Goal: Use online tool/utility: Utilize a website feature to perform a specific function

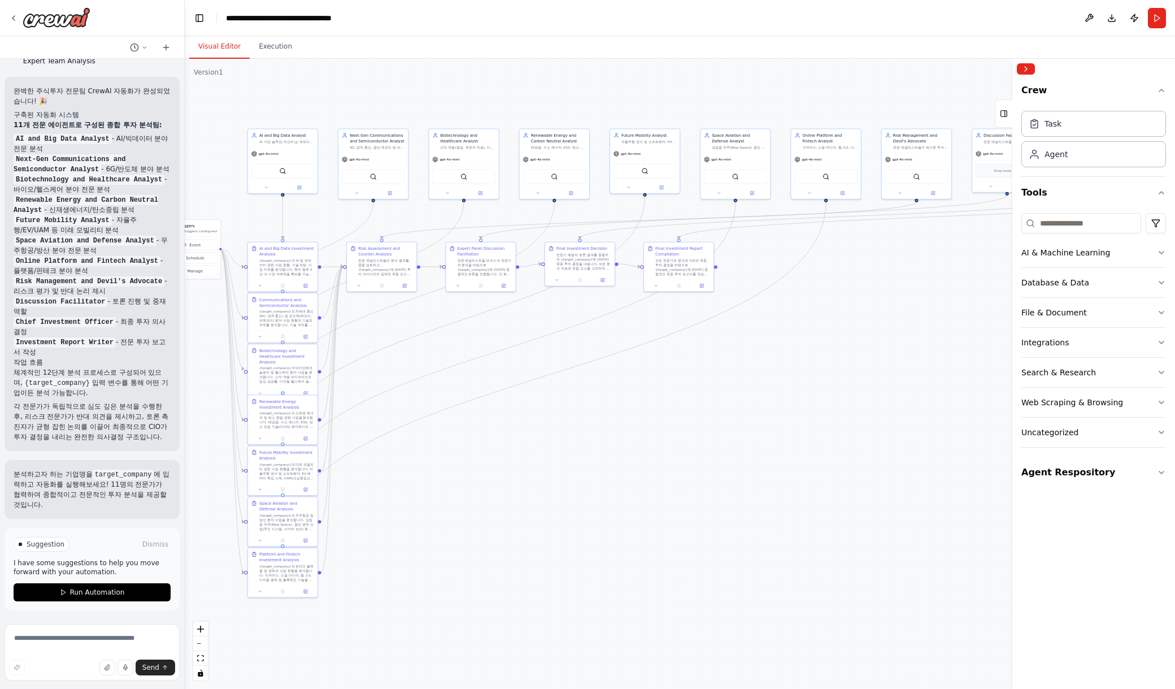
click at [706, 481] on div ".deletable-edge-delete-btn { width: 20px; height: 20px; border: 0px solid #ffff…" at bounding box center [680, 374] width 990 height 630
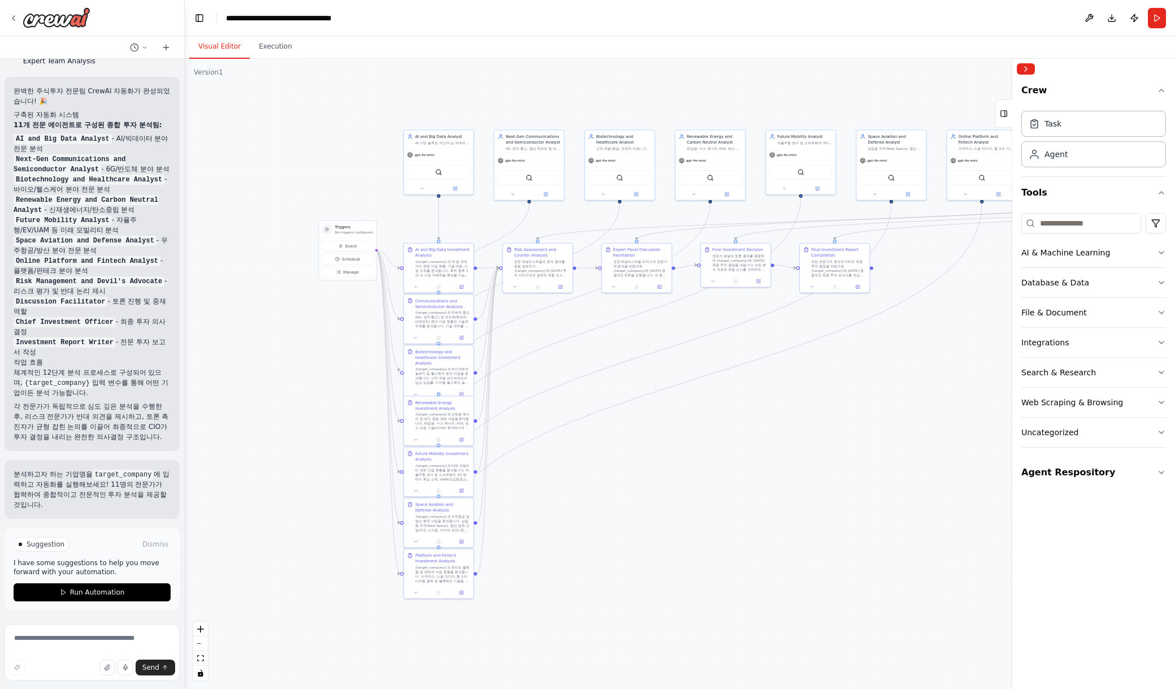
drag, startPoint x: 721, startPoint y: 482, endPoint x: 877, endPoint y: 483, distance: 155.9
click at [877, 483] on div ".deletable-edge-delete-btn { width: 20px; height: 20px; border: 0px solid #ffff…" at bounding box center [680, 374] width 990 height 630
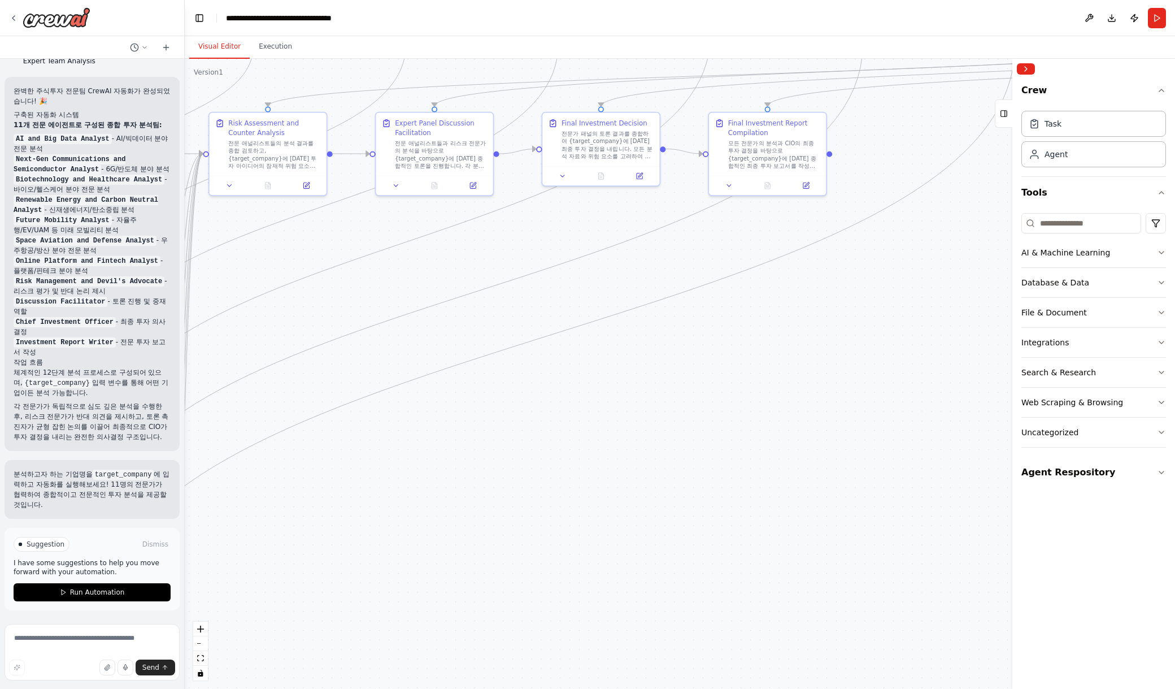
drag, startPoint x: 859, startPoint y: 428, endPoint x: 551, endPoint y: 493, distance: 314.1
click at [551, 493] on div ".deletable-edge-delete-btn { width: 20px; height: 20px; border: 0px solid #ffff…" at bounding box center [680, 374] width 990 height 630
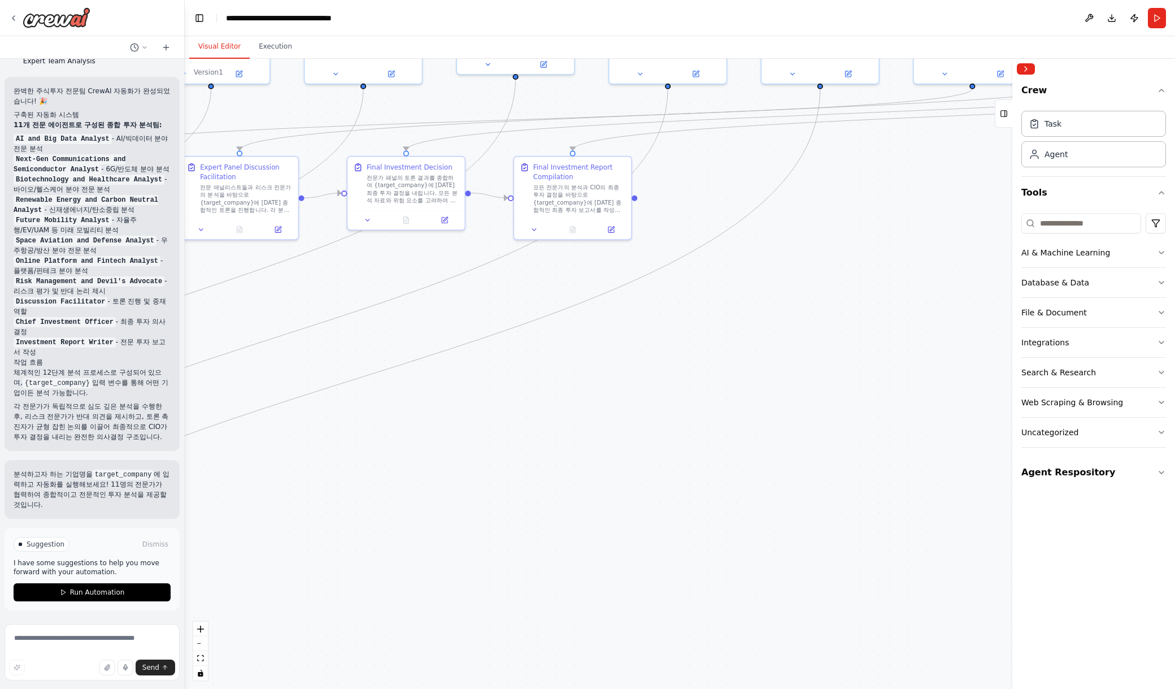
drag, startPoint x: 774, startPoint y: 365, endPoint x: 582, endPoint y: 478, distance: 222.5
click at [593, 475] on div ".deletable-edge-delete-btn { width: 20px; height: 20px; border: 0px solid #ffff…" at bounding box center [680, 374] width 990 height 630
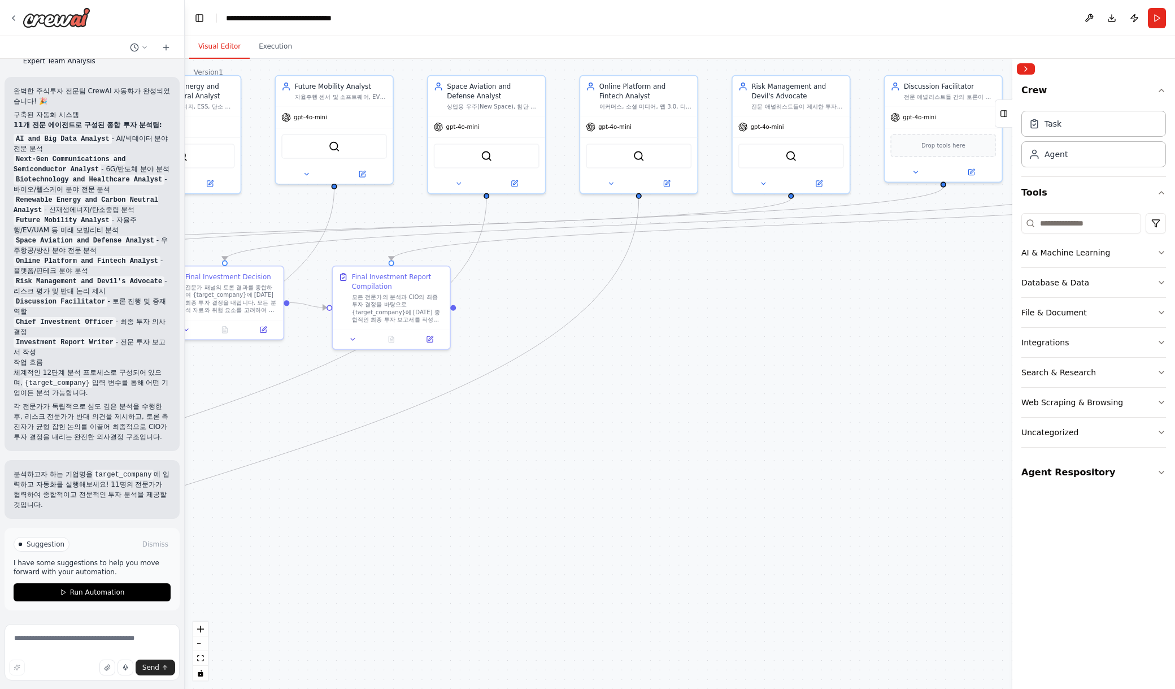
drag, startPoint x: 830, startPoint y: 381, endPoint x: 668, endPoint y: 408, distance: 164.3
click at [686, 407] on div ".deletable-edge-delete-btn { width: 20px; height: 20px; border: 0px solid #ffff…" at bounding box center [680, 374] width 990 height 630
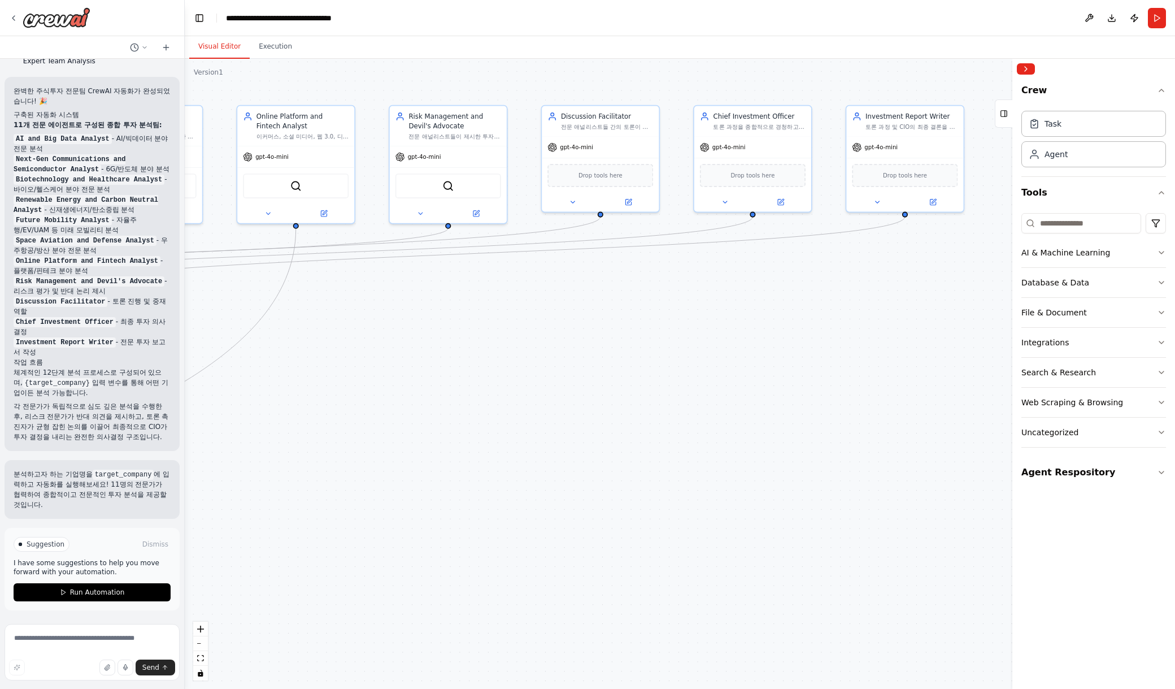
drag, startPoint x: 856, startPoint y: 384, endPoint x: 680, endPoint y: 385, distance: 175.7
click at [663, 387] on div ".deletable-edge-delete-btn { width: 20px; height: 20px; border: 0px solid #ffff…" at bounding box center [680, 374] width 990 height 630
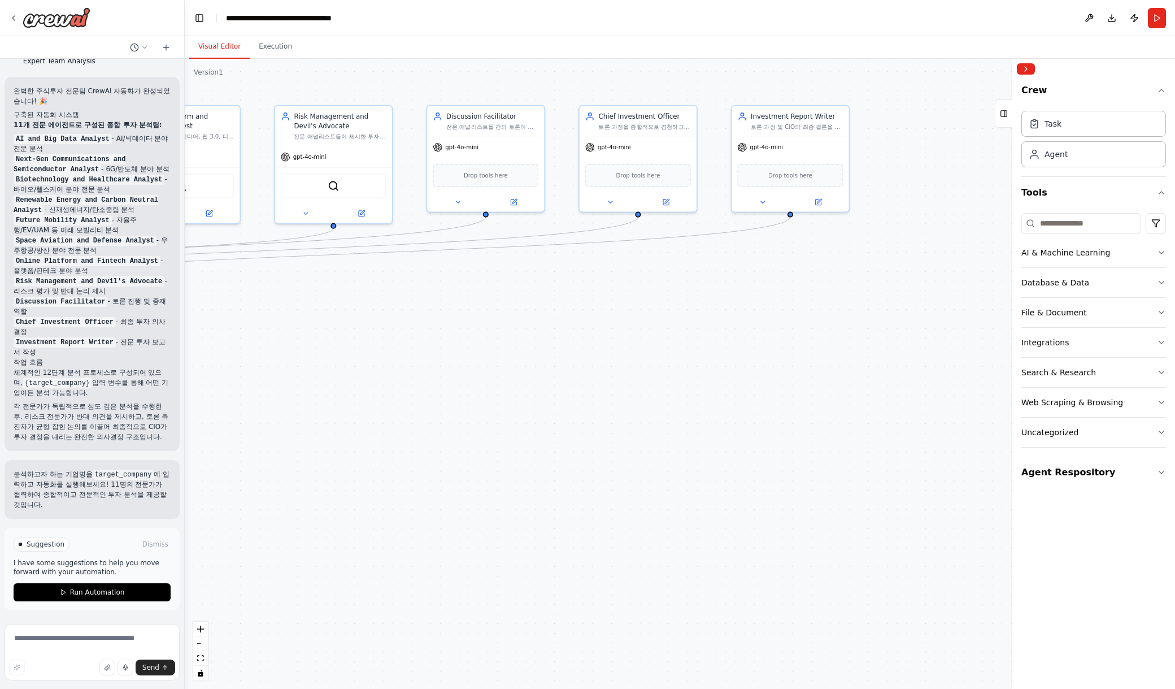
drag, startPoint x: 843, startPoint y: 375, endPoint x: 741, endPoint y: 377, distance: 102.3
click at [741, 377] on div ".deletable-edge-delete-btn { width: 20px; height: 20px; border: 0px solid #ffff…" at bounding box center [680, 374] width 990 height 630
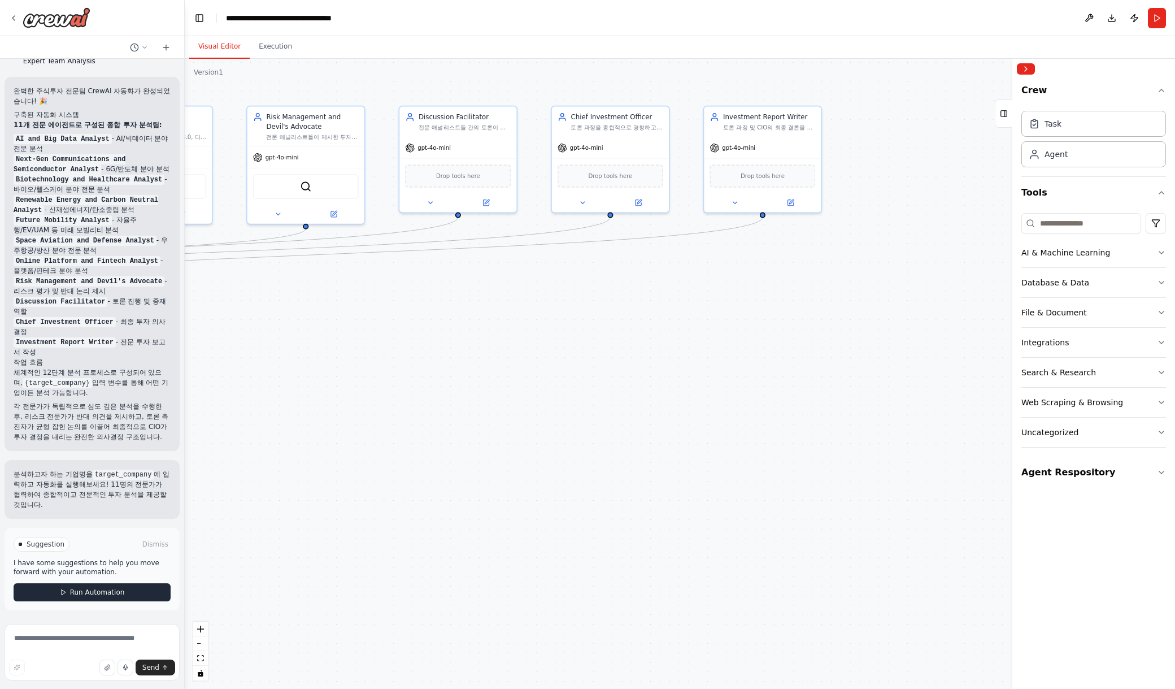
click at [121, 594] on button "Run Automation" at bounding box center [92, 592] width 157 height 18
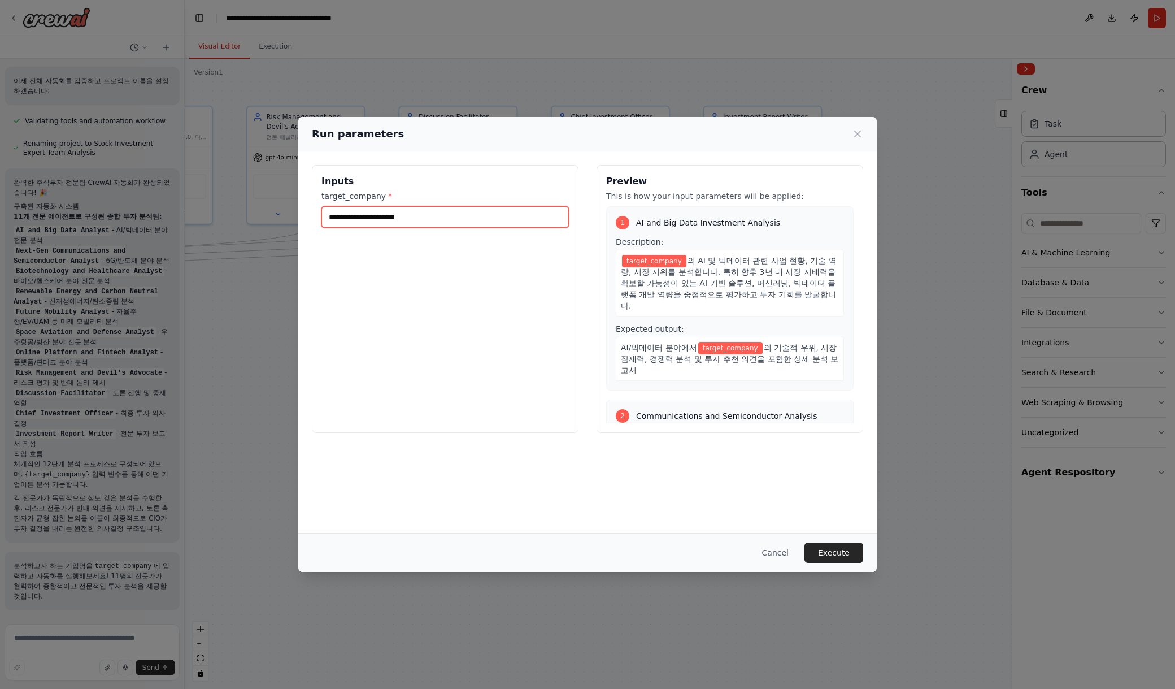
click at [456, 216] on input "target_company *" at bounding box center [444, 216] width 247 height 21
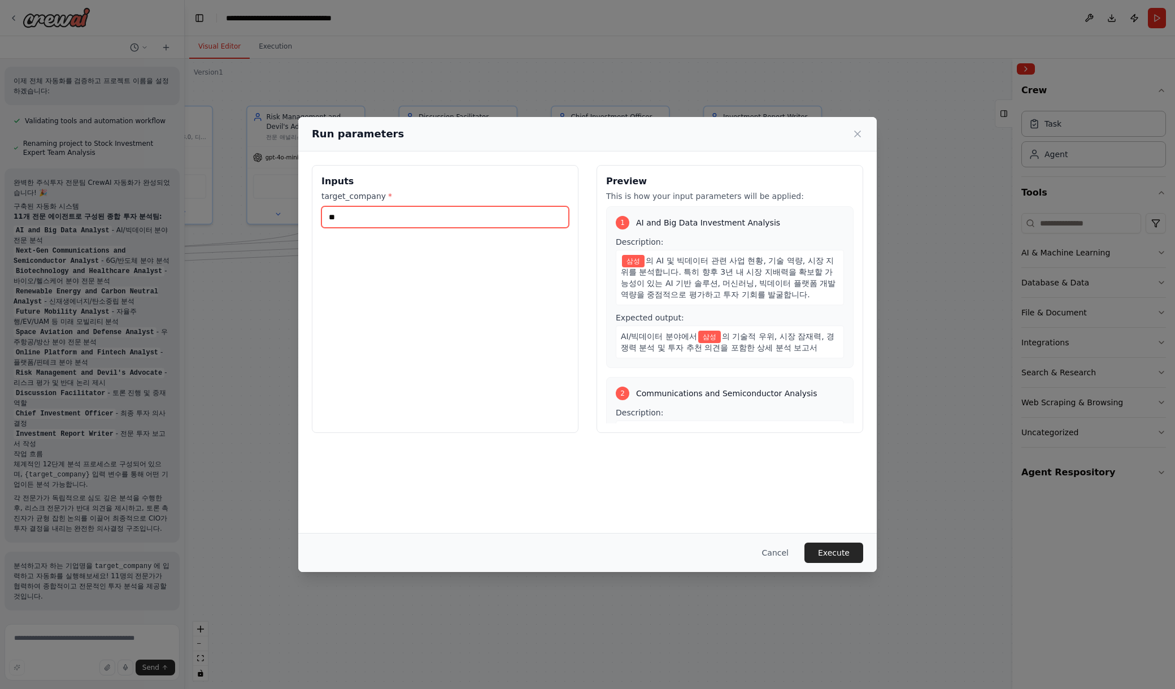
type input "**"
click at [844, 550] on button "Execute" at bounding box center [833, 552] width 59 height 20
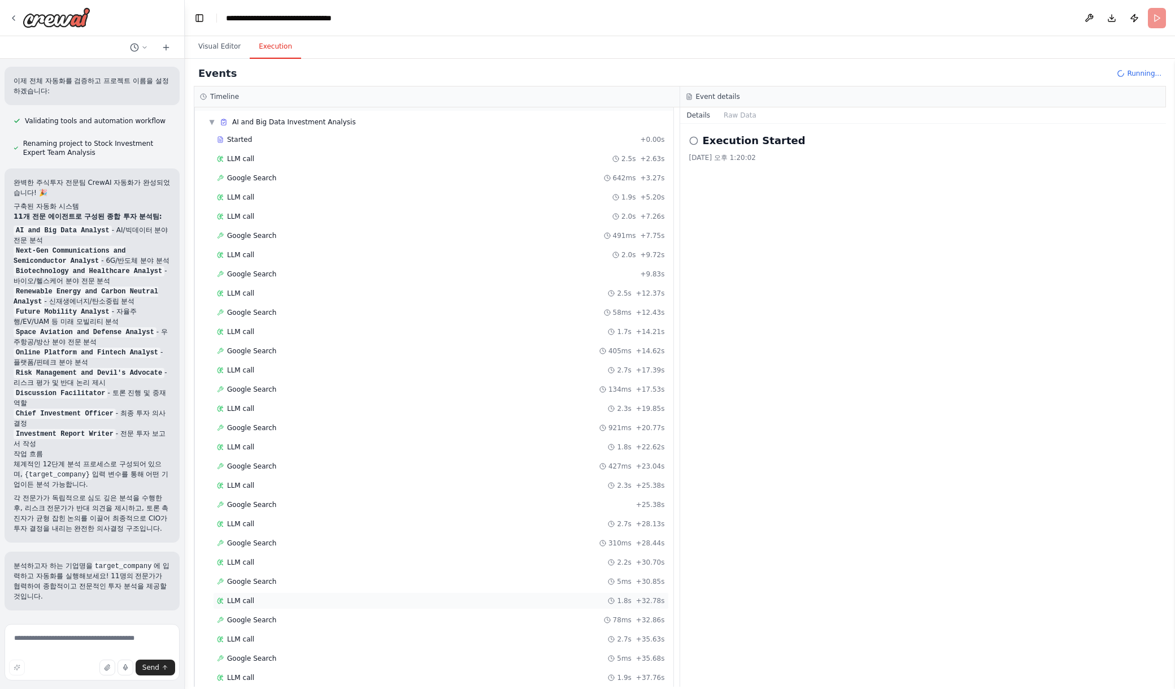
scroll to position [0, 0]
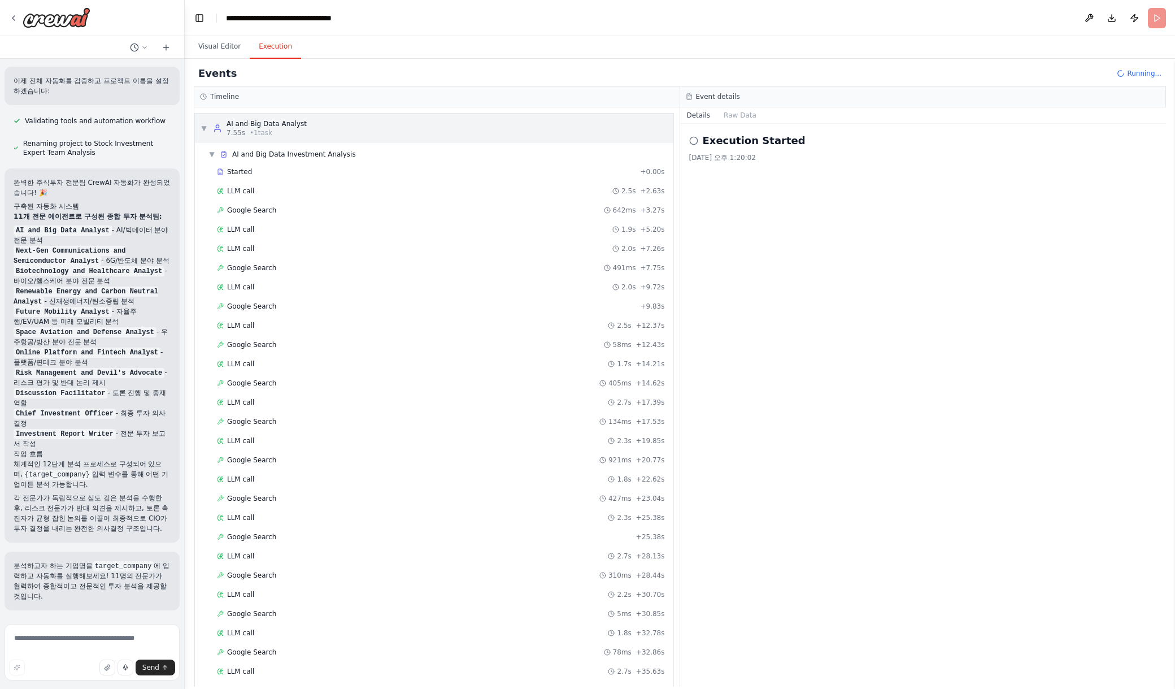
click at [206, 128] on span "▼" at bounding box center [204, 128] width 7 height 9
click at [743, 112] on button "Raw Data" at bounding box center [740, 115] width 46 height 16
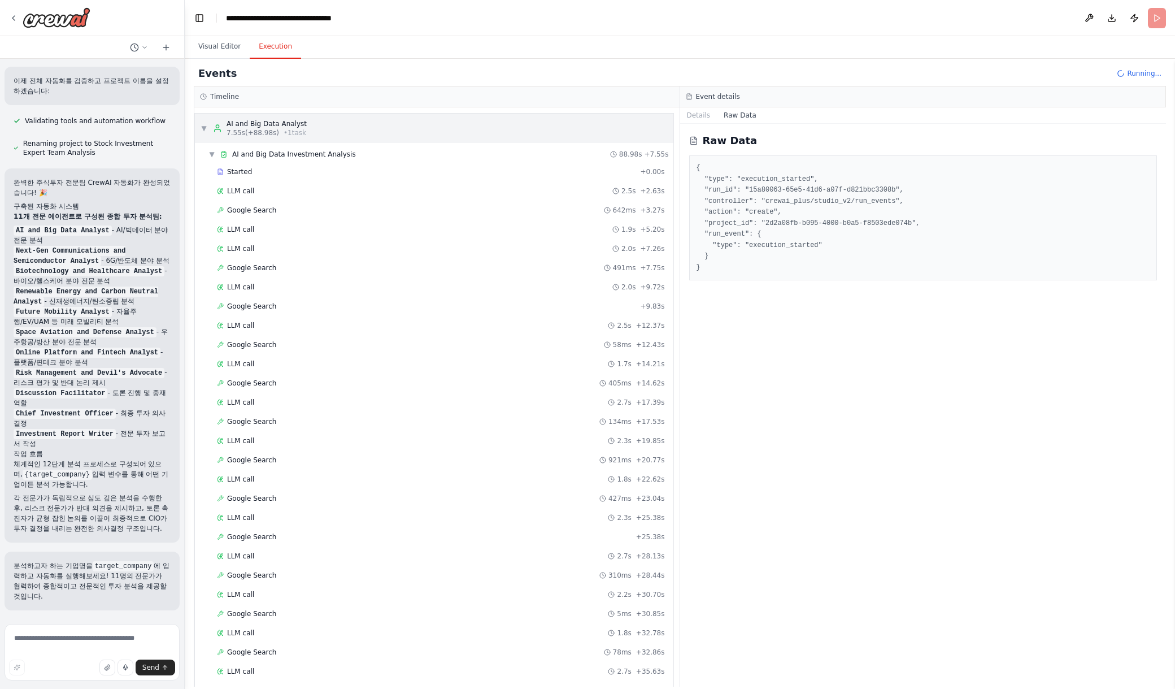
click at [284, 131] on span "• 1 task" at bounding box center [295, 132] width 23 height 9
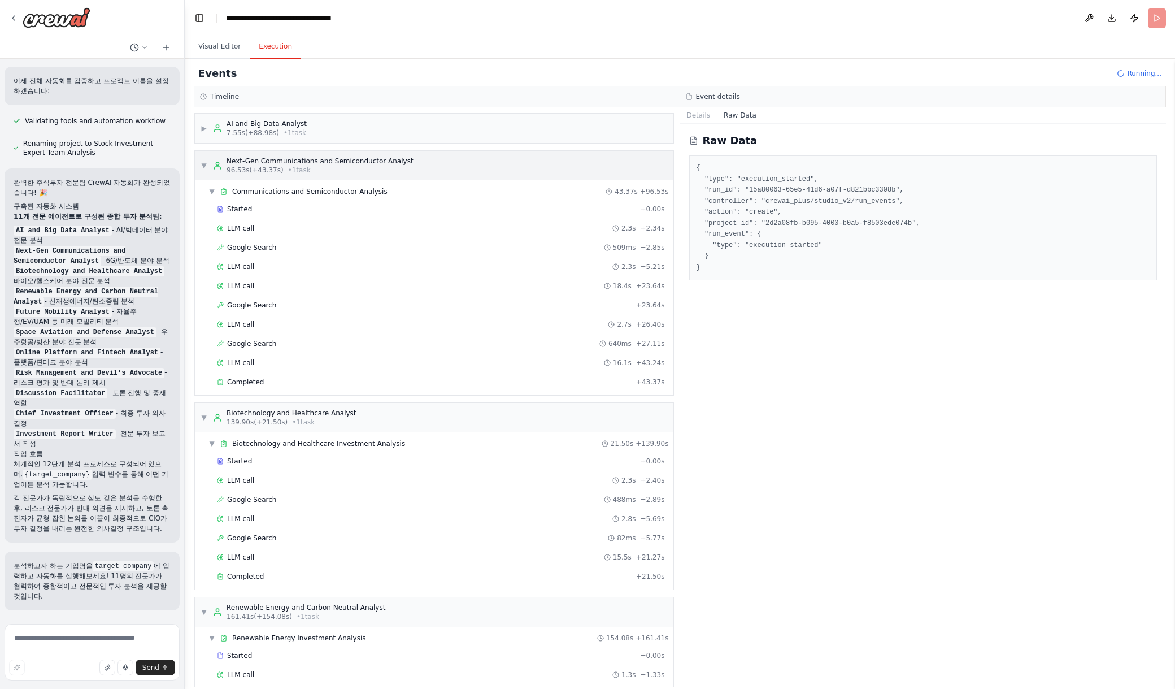
click at [319, 170] on div "96.53s (+43.37s) • 1 task" at bounding box center [320, 170] width 187 height 9
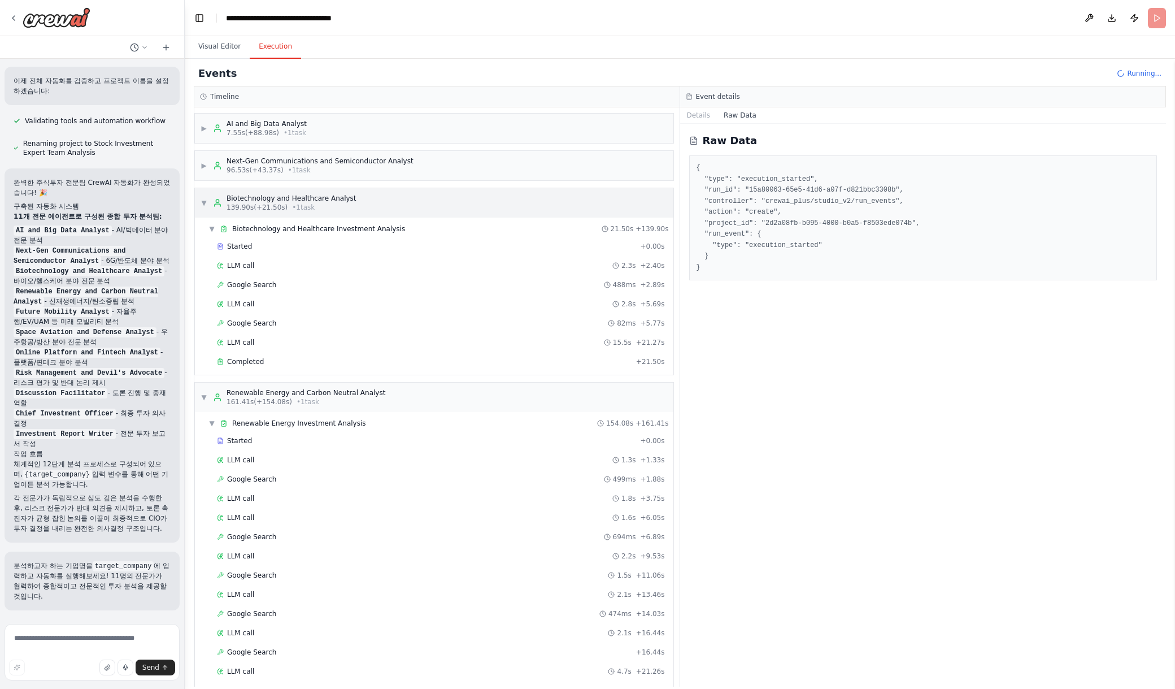
click at [373, 204] on div "▼ Biotechnology and Healthcare Analyst 139.90s (+21.50s) • 1 task" at bounding box center [434, 202] width 478 height 29
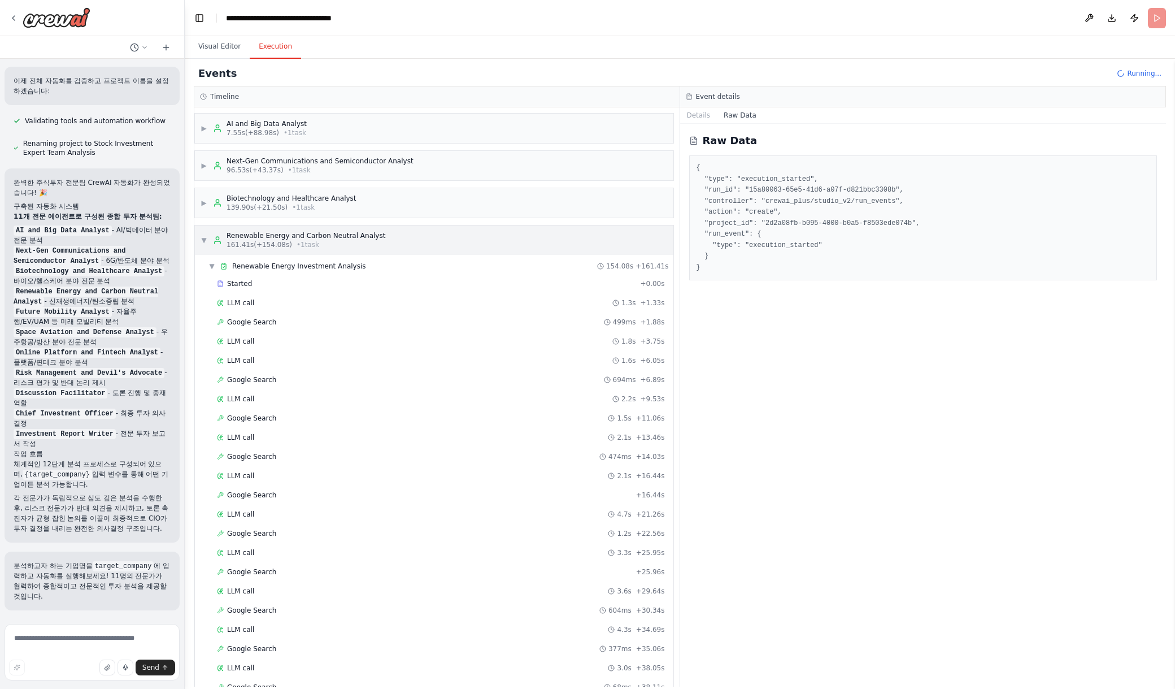
click at [454, 239] on div "▼ Renewable Energy and Carbon Neutral Analyst 161.41s (+154.08s) • 1 task" at bounding box center [434, 239] width 478 height 29
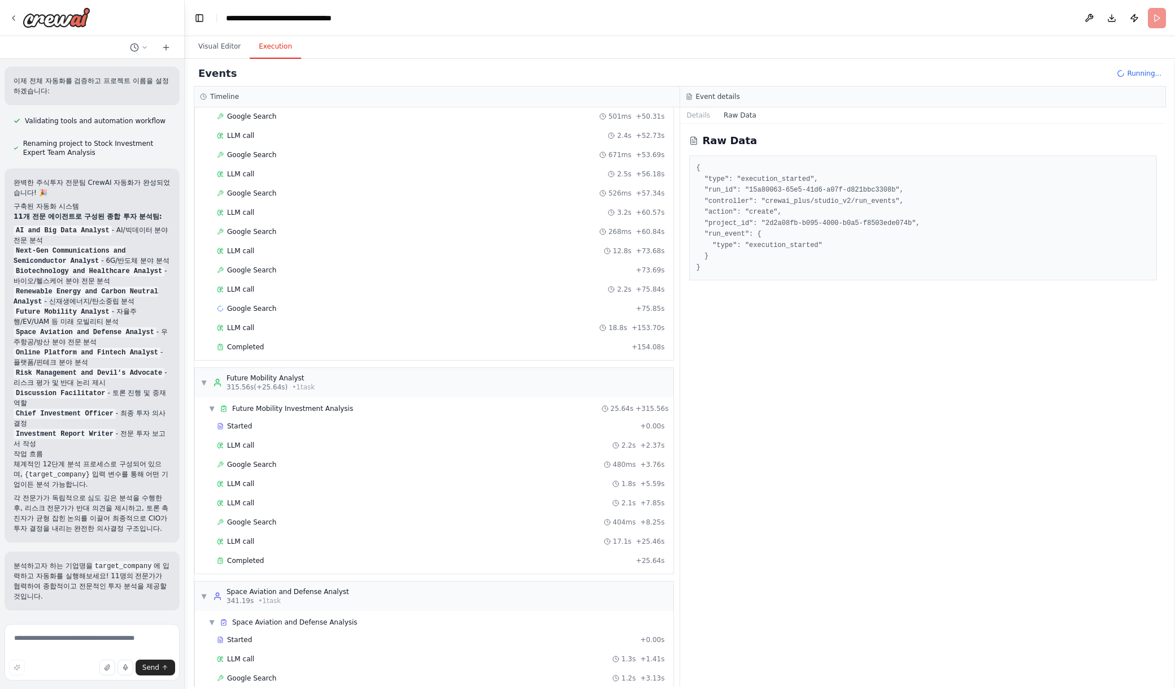
scroll to position [2089, 0]
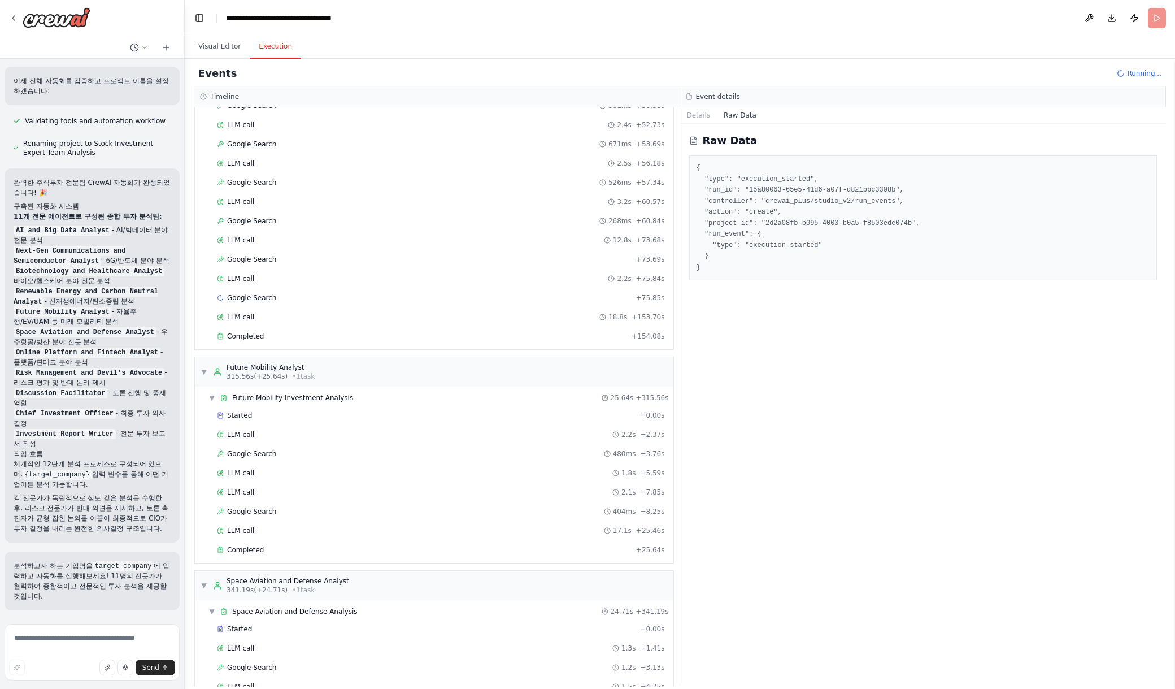
click at [885, 450] on div "Raw Data { "type": "execution_started", "run_id": "15a80063-65e5-41d6-a07f-d821…" at bounding box center [923, 405] width 486 height 563
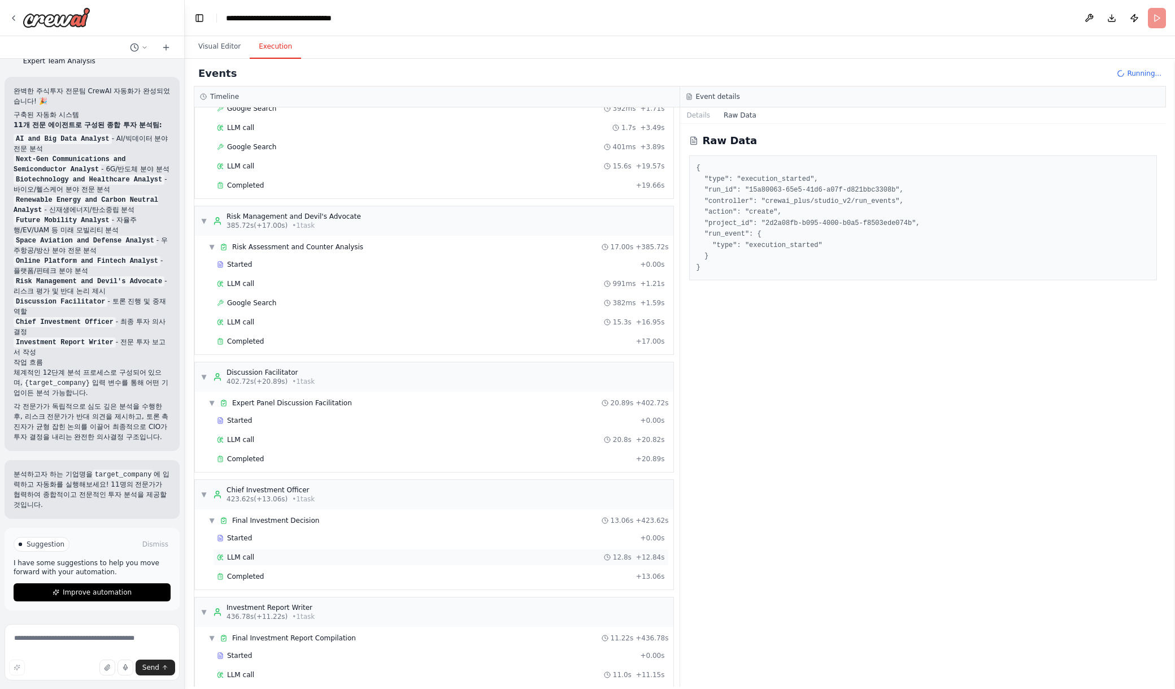
scroll to position [2920, 0]
click at [436, 596] on div "▼ Investment Report Writer 436.78s (+11.22s) • 1 task" at bounding box center [434, 610] width 478 height 29
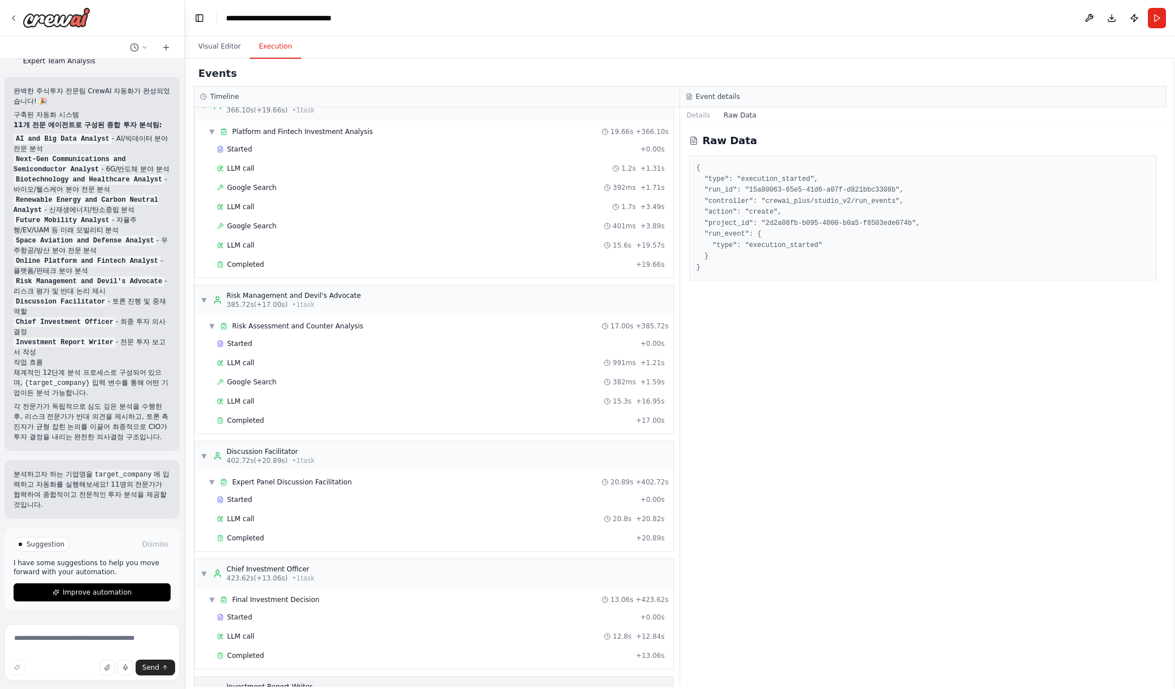
click at [438, 676] on div "▶ Investment Report Writer 436.78s (+11.22s) • 1 task" at bounding box center [434, 690] width 478 height 29
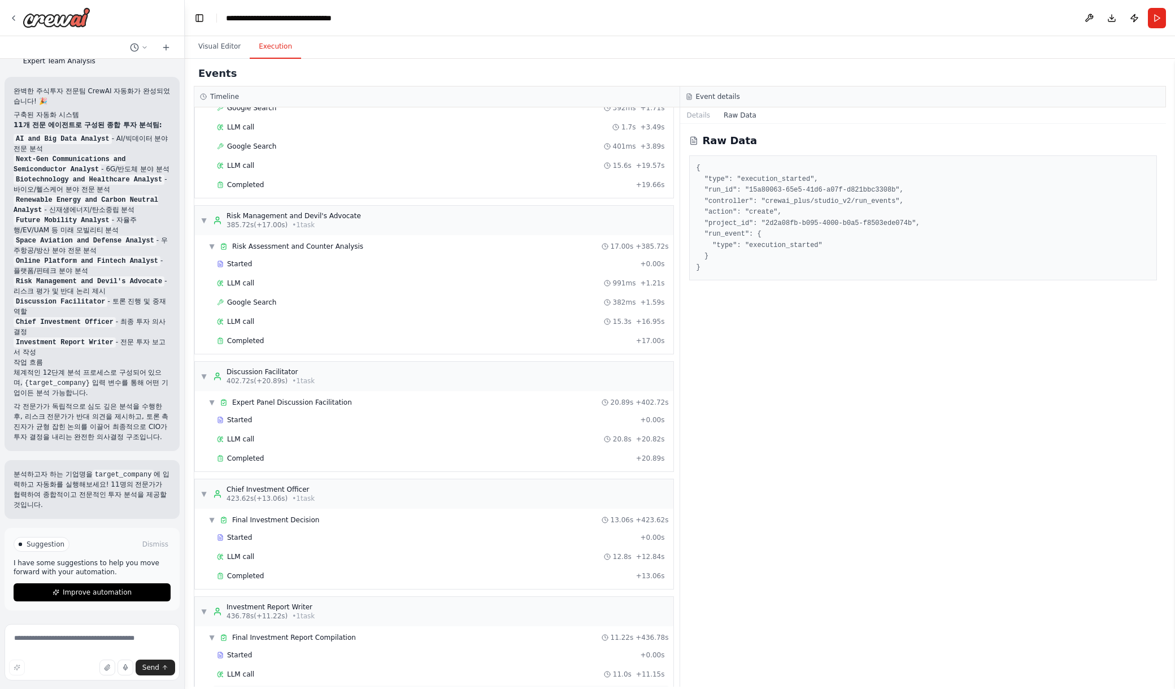
click at [357, 688] on div "Completed" at bounding box center [424, 693] width 415 height 9
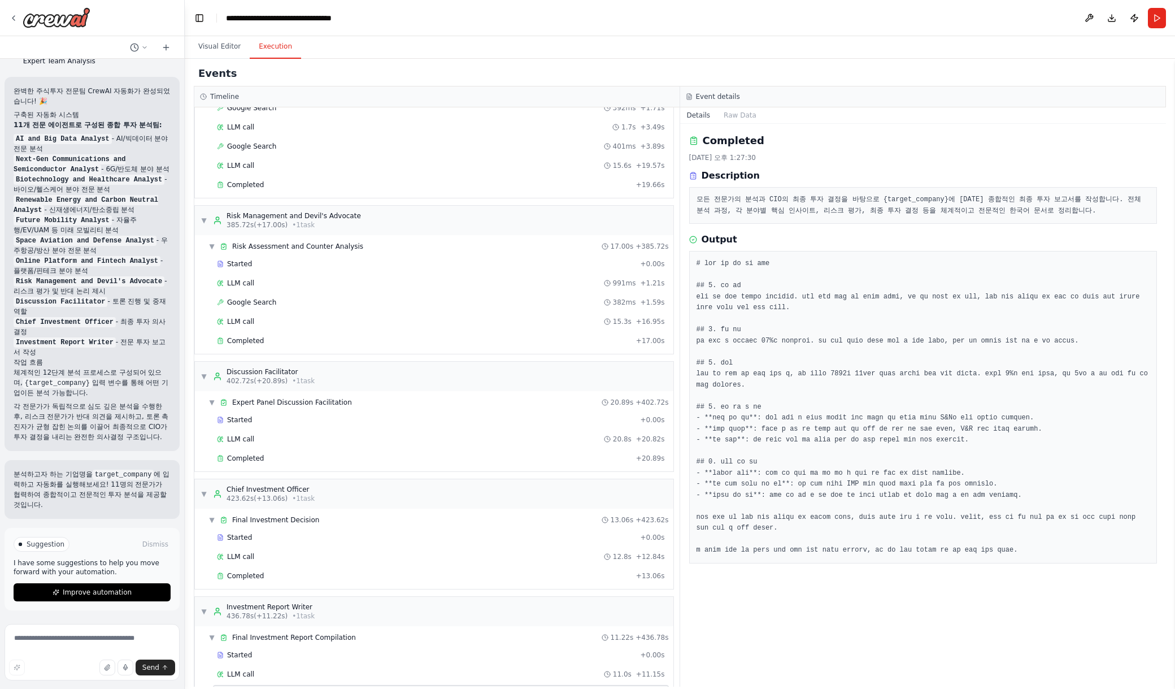
click at [893, 271] on pre at bounding box center [923, 407] width 454 height 298
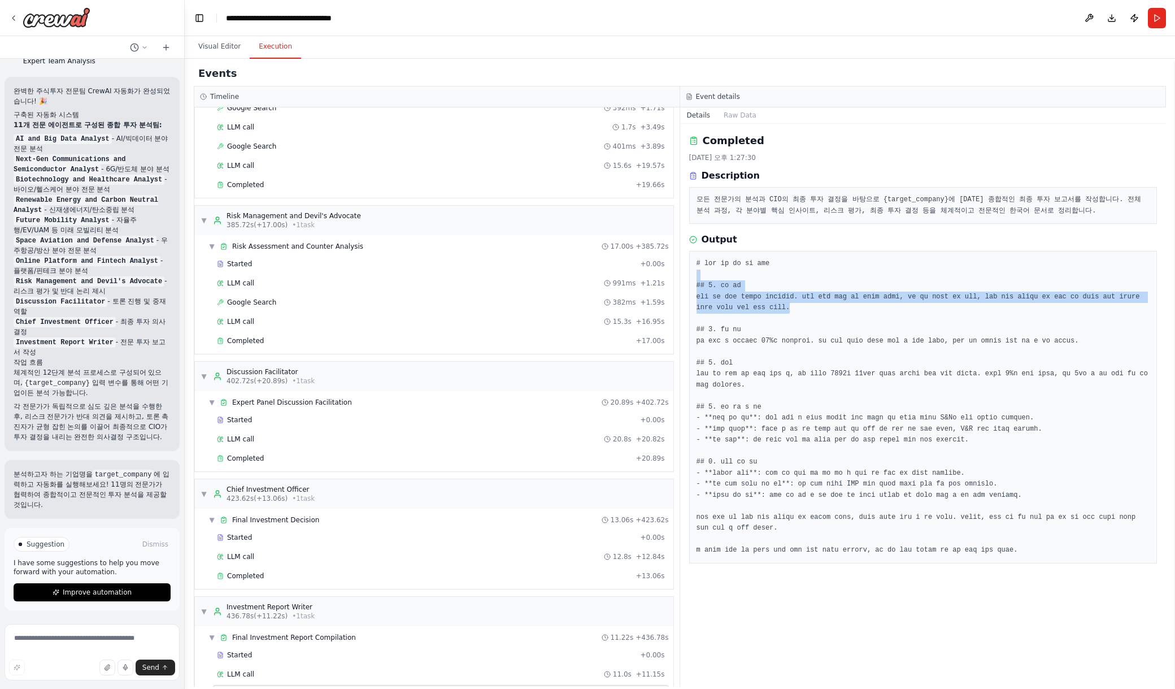
drag, startPoint x: 807, startPoint y: 277, endPoint x: 1051, endPoint y: 309, distance: 246.1
click at [1051, 309] on pre at bounding box center [923, 407] width 454 height 298
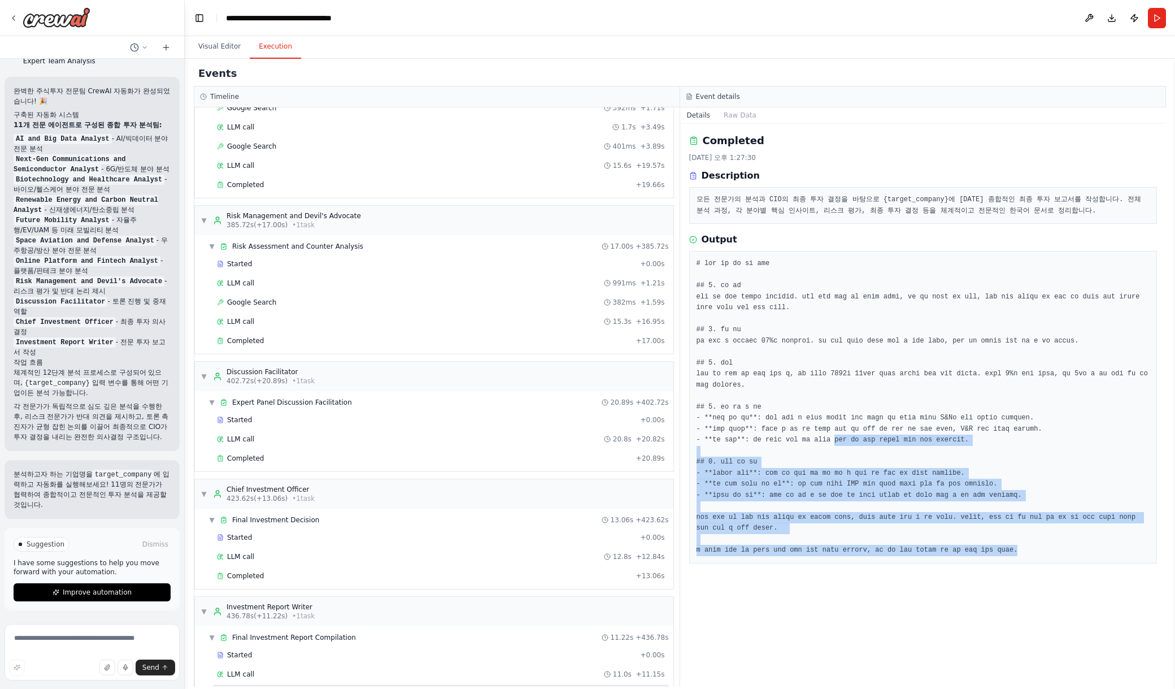
drag, startPoint x: 878, startPoint y: 470, endPoint x: 1087, endPoint y: 612, distance: 252.9
click at [1087, 612] on div "Completed [DATE] 오후 1:27:30 Description 모든 전문가의 분석과 CIO의 최종 투자 결정을 바탕으로 {target…" at bounding box center [923, 405] width 486 height 563
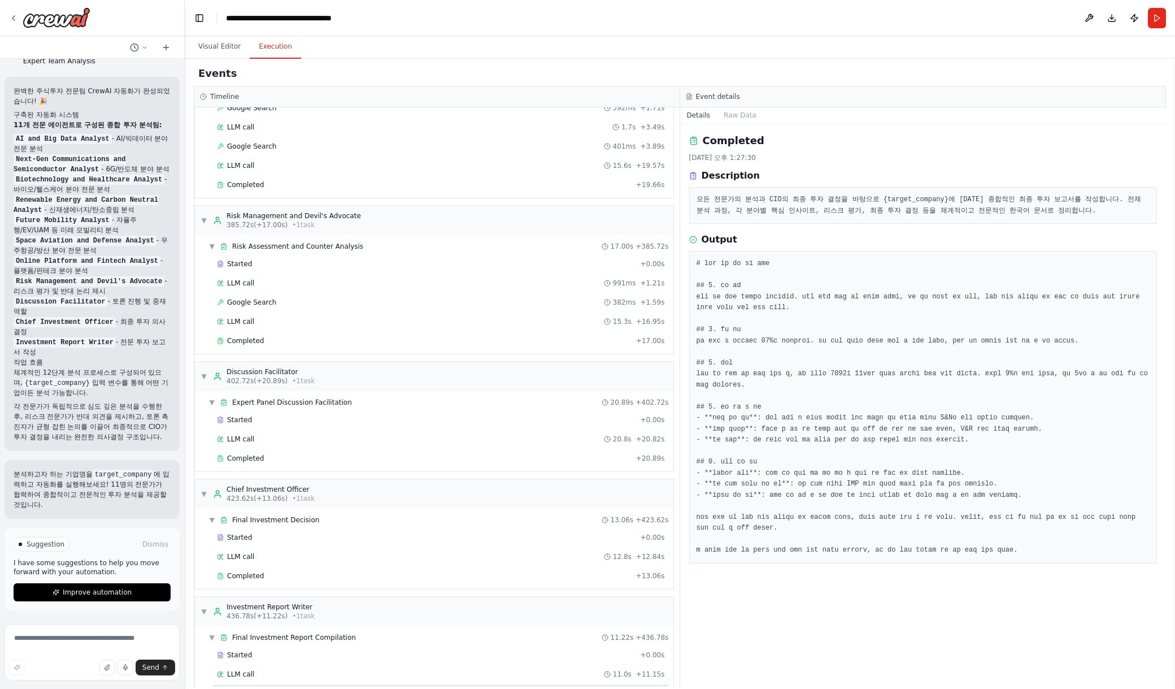
click at [944, 448] on pre at bounding box center [923, 407] width 454 height 298
click at [802, 556] on pre at bounding box center [923, 407] width 454 height 298
click at [921, 50] on div "Visual Editor Execution" at bounding box center [680, 47] width 990 height 23
click at [220, 50] on button "Visual Editor" at bounding box center [219, 47] width 60 height 24
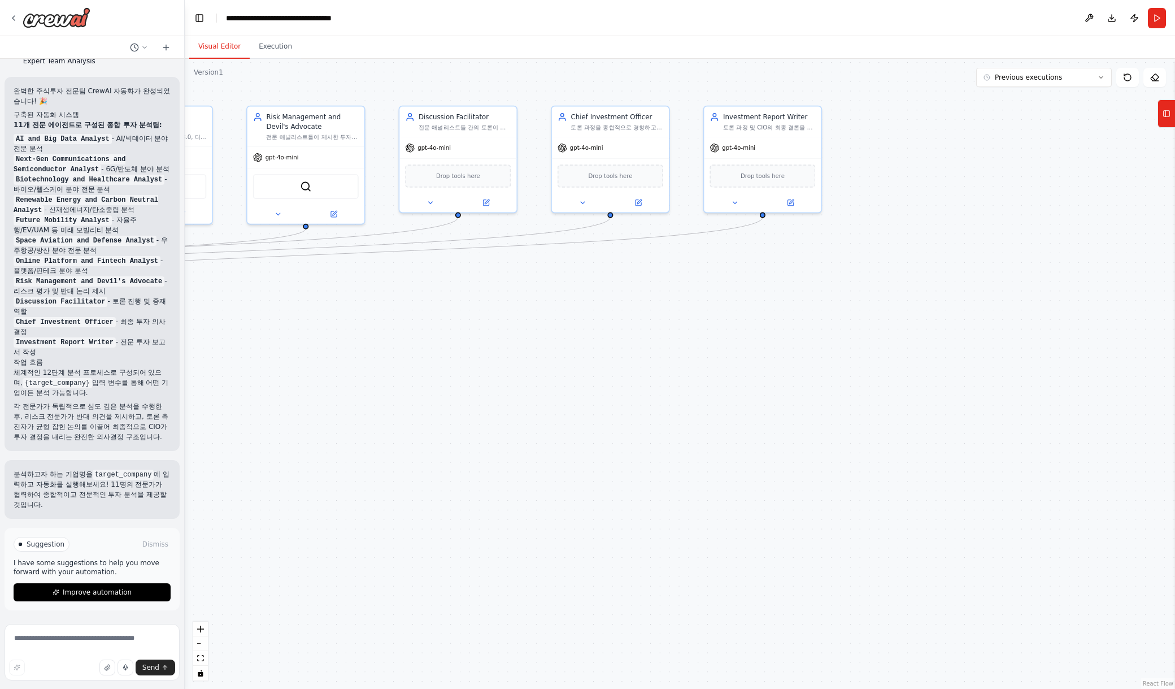
click at [811, 520] on div ".deletable-edge-delete-btn { width: 20px; height: 20px; border: 0px solid #ffff…" at bounding box center [680, 374] width 990 height 630
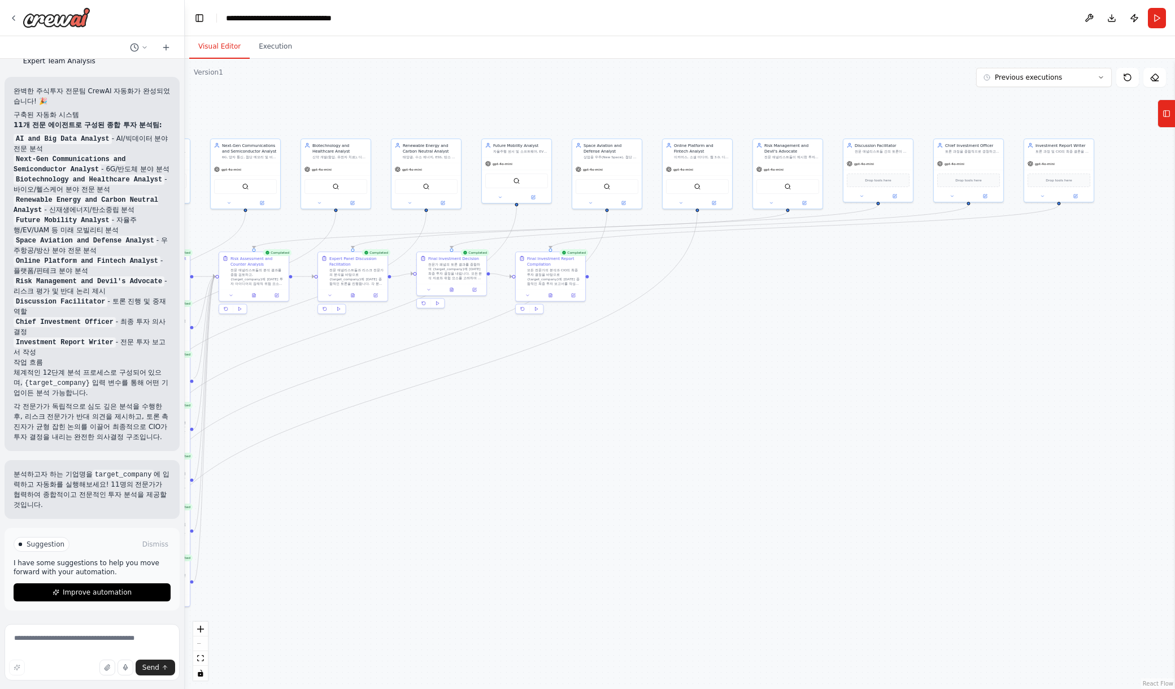
drag, startPoint x: 698, startPoint y: 456, endPoint x: 973, endPoint y: 364, distance: 290.8
click at [976, 361] on div ".deletable-edge-delete-btn { width: 20px; height: 20px; border: 0px solid #ffff…" at bounding box center [680, 374] width 990 height 630
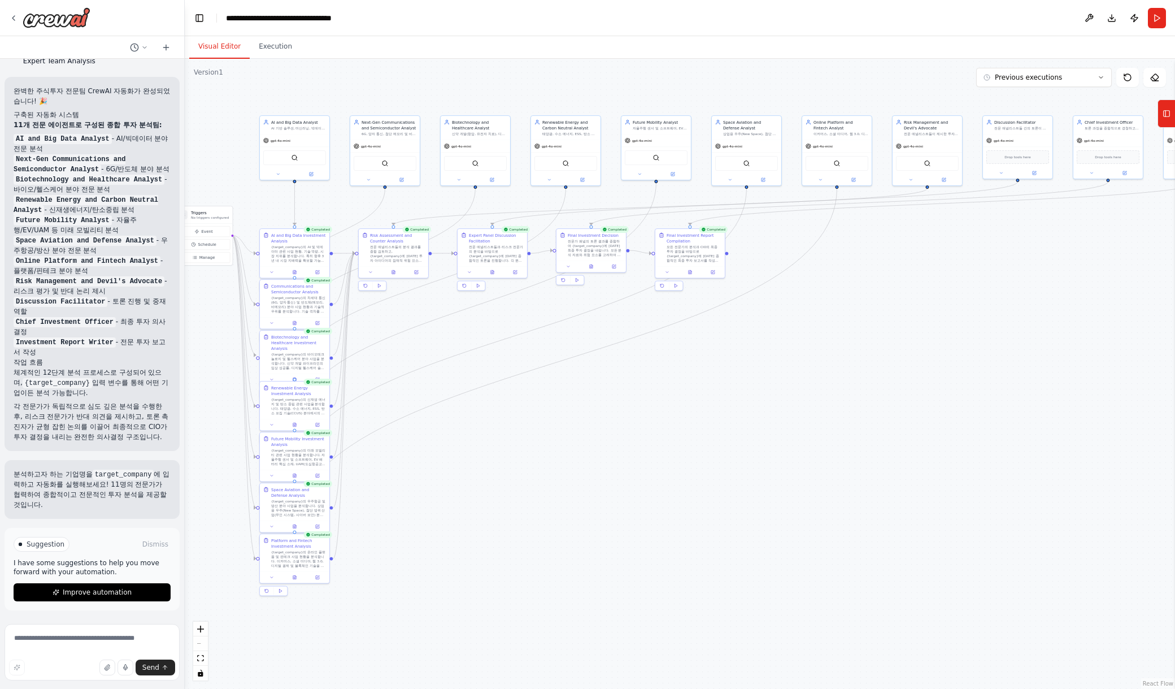
drag, startPoint x: 817, startPoint y: 376, endPoint x: 940, endPoint y: 359, distance: 124.9
click at [940, 359] on div ".deletable-edge-delete-btn { width: 20px; height: 20px; border: 0px solid #ffff…" at bounding box center [680, 374] width 990 height 630
click at [725, 381] on div ".deletable-edge-delete-btn { width: 20px; height: 20px; border: 0px solid #ffff…" at bounding box center [680, 374] width 990 height 630
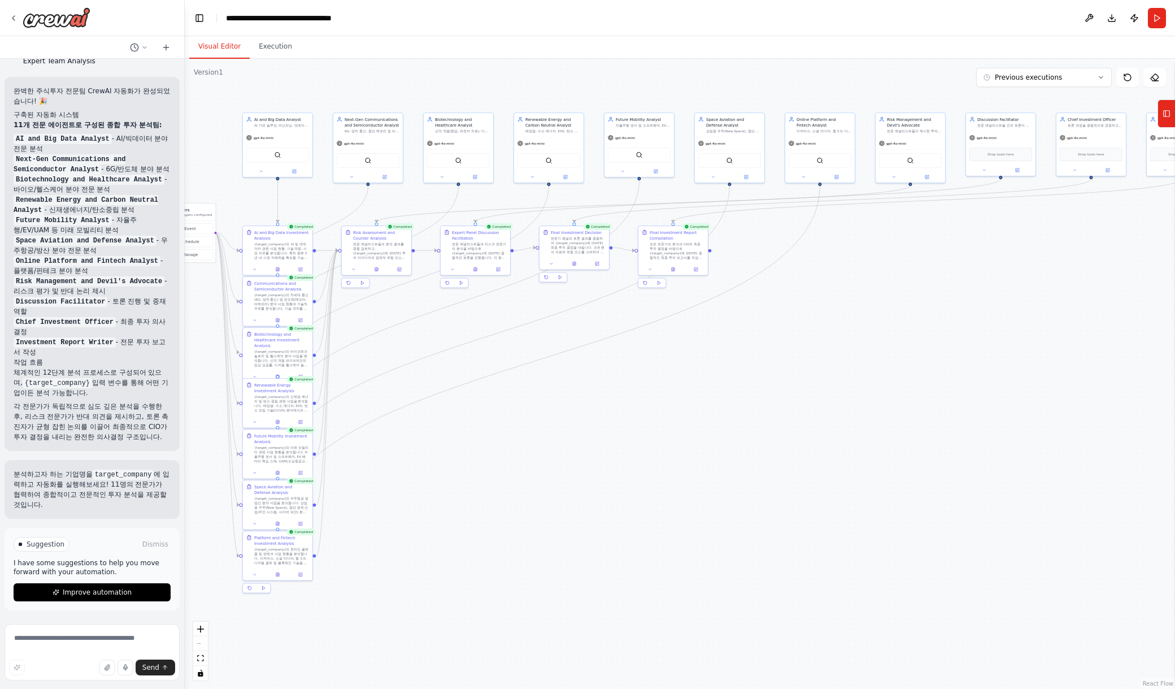
drag, startPoint x: 751, startPoint y: 371, endPoint x: 741, endPoint y: 368, distance: 10.4
click at [741, 368] on div ".deletable-edge-delete-btn { width: 20px; height: 20px; border: 0px solid #ffff…" at bounding box center [680, 374] width 990 height 630
click at [1133, 290] on div ".deletable-edge-delete-btn { width: 20px; height: 20px; border: 0px solid #ffff…" at bounding box center [680, 374] width 990 height 630
click at [1139, 44] on div "Visual Editor Execution" at bounding box center [680, 47] width 990 height 23
